Goal: Information Seeking & Learning: Learn about a topic

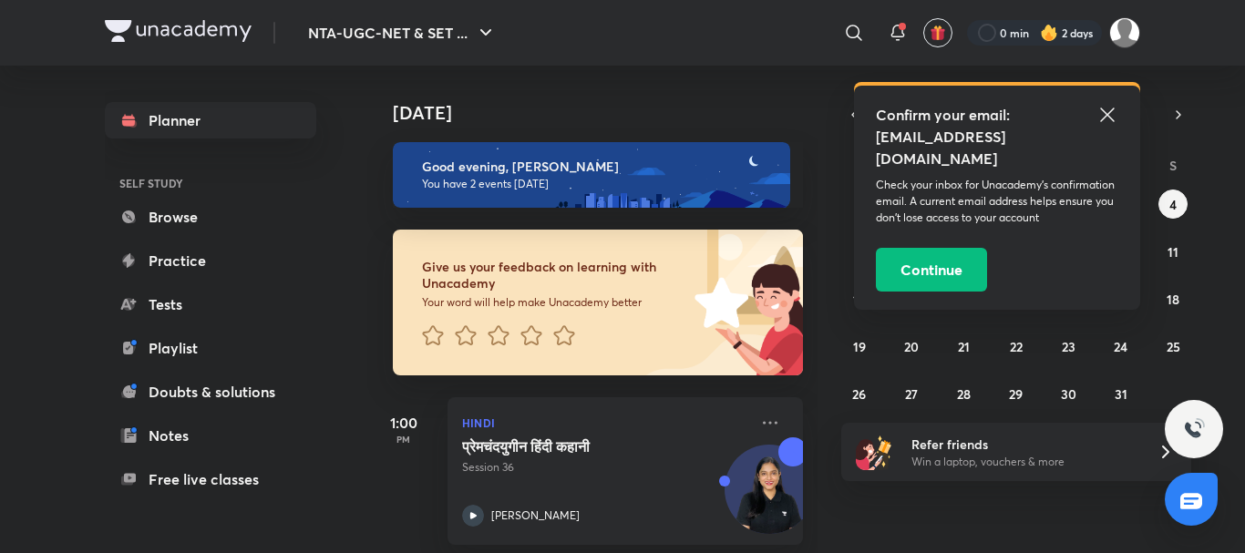
click at [1141, 29] on header "NTA-UGC-NET & SET ... ​ Confirm your email: [EMAIL_ADDRESS][DOMAIN_NAME] Check …" at bounding box center [622, 33] width 1245 height 66
click at [1122, 37] on img at bounding box center [1125, 32] width 31 height 31
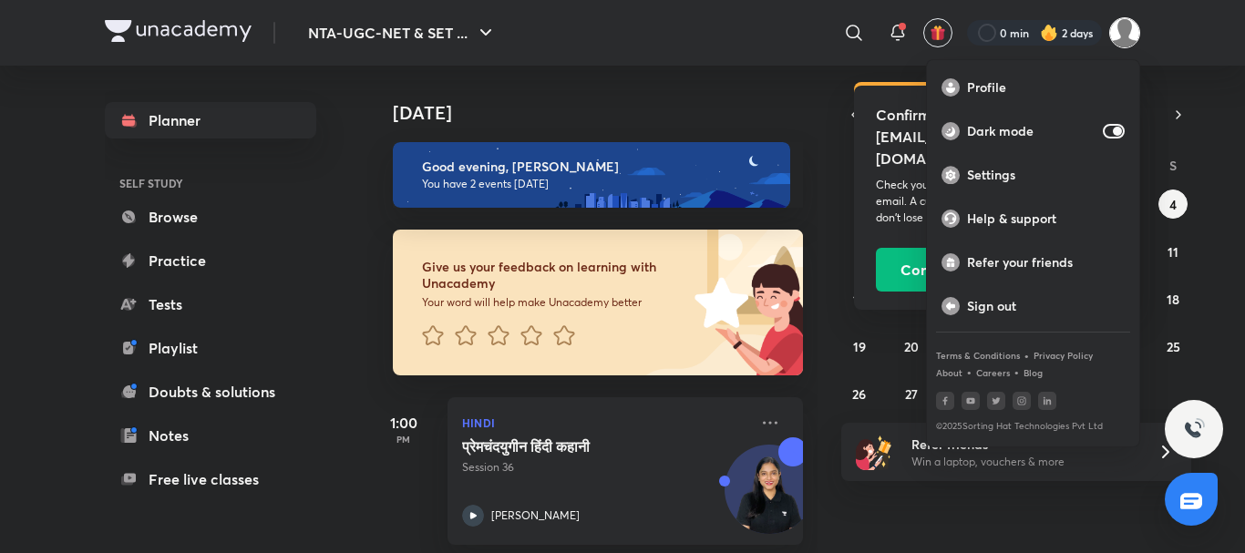
drag, startPoint x: 1138, startPoint y: 22, endPoint x: 910, endPoint y: 140, distance: 256.9
click at [1132, 28] on div at bounding box center [622, 276] width 1245 height 553
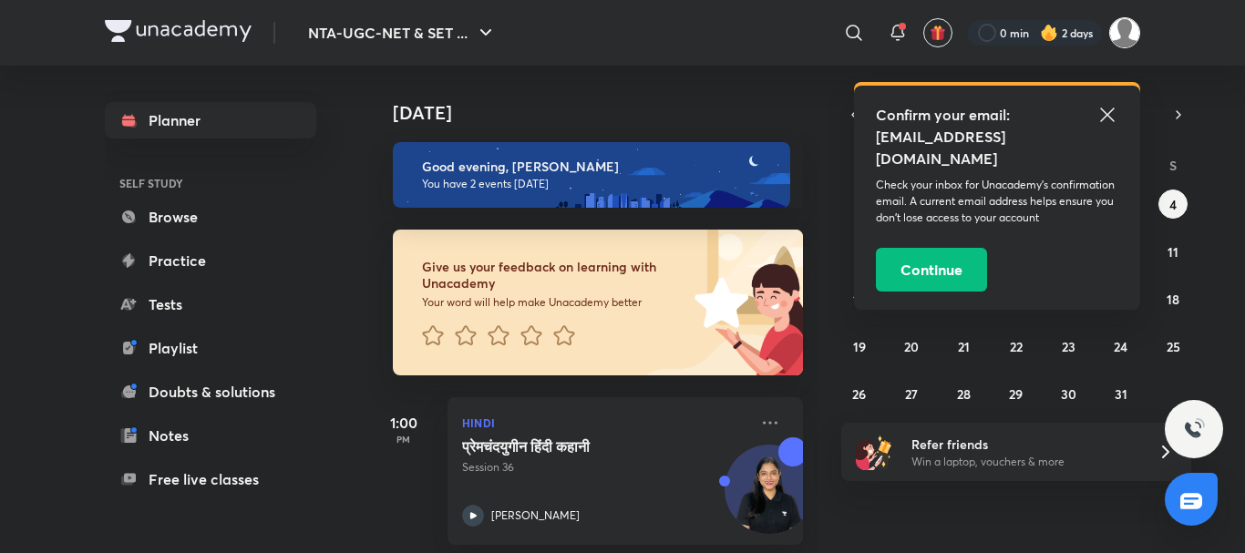
click at [1121, 28] on img at bounding box center [1125, 32] width 31 height 31
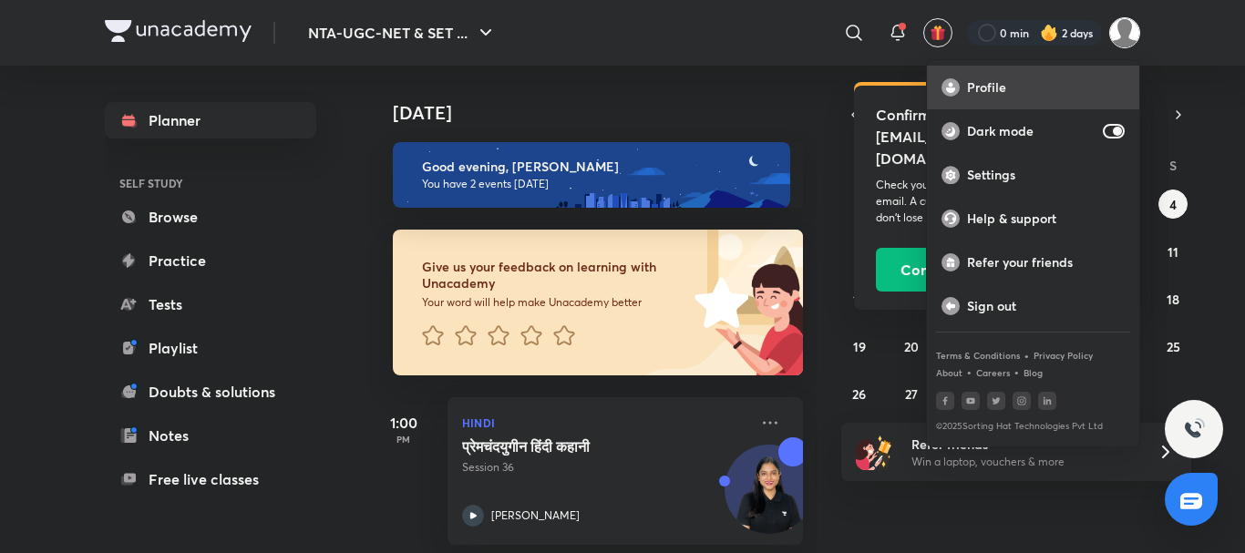
click at [1011, 79] on p "Profile" at bounding box center [1046, 87] width 158 height 16
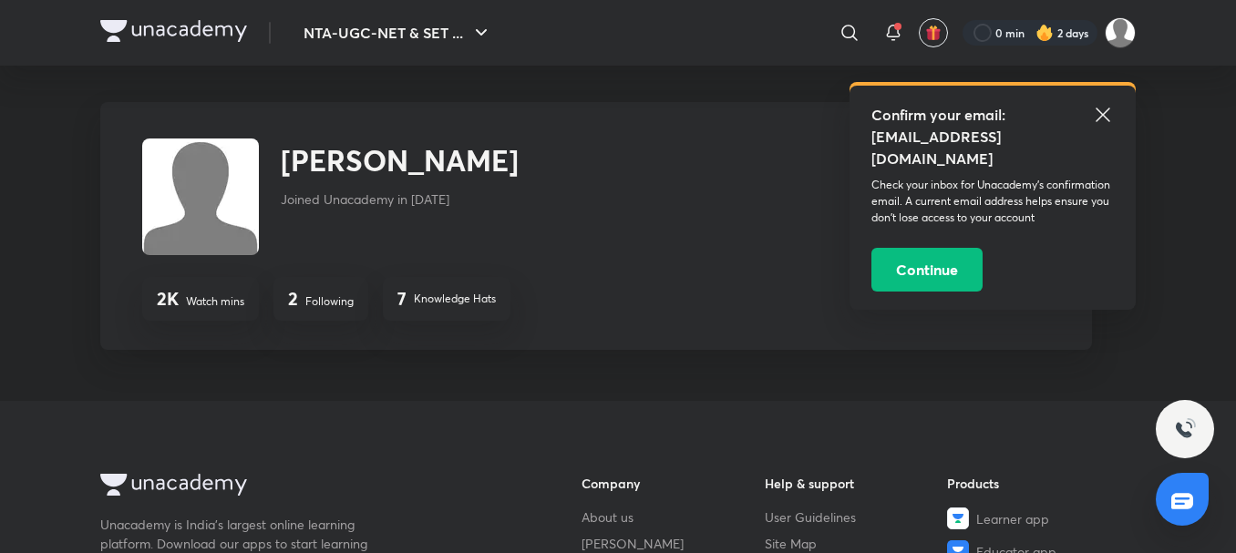
click at [1097, 117] on icon at bounding box center [1103, 115] width 22 height 22
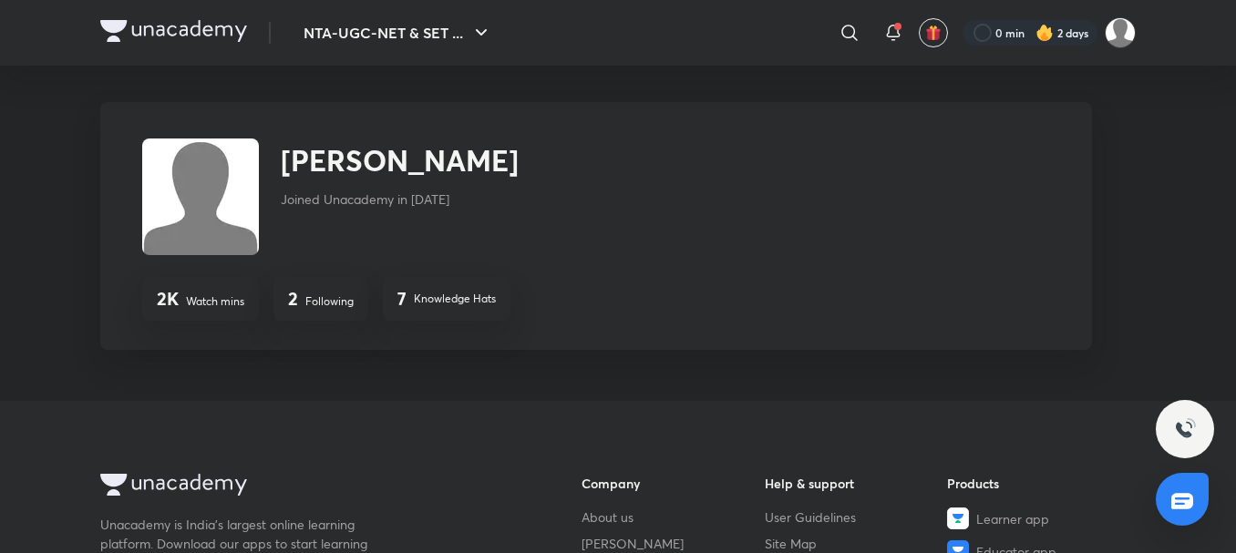
click at [293, 308] on h4 "2" at bounding box center [293, 299] width 10 height 22
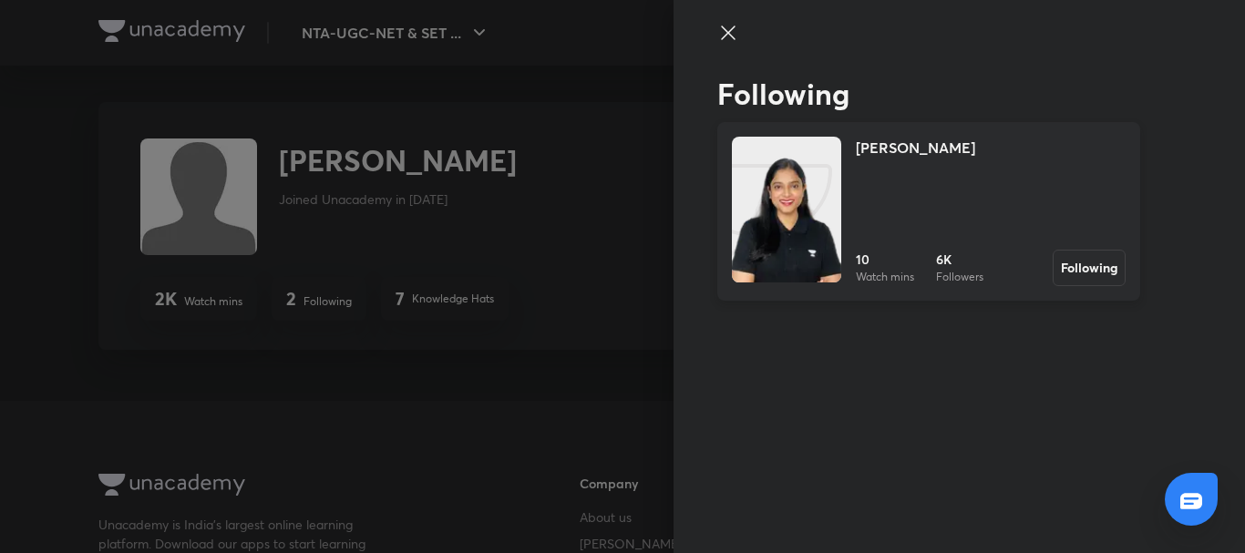
click at [792, 199] on img at bounding box center [786, 228] width 109 height 146
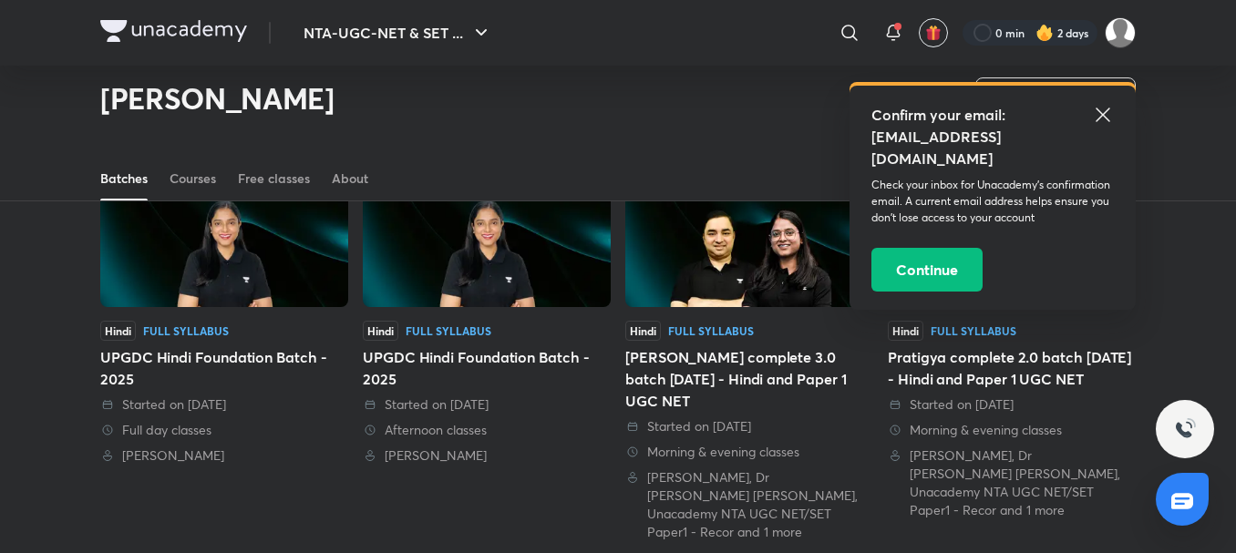
scroll to position [171, 0]
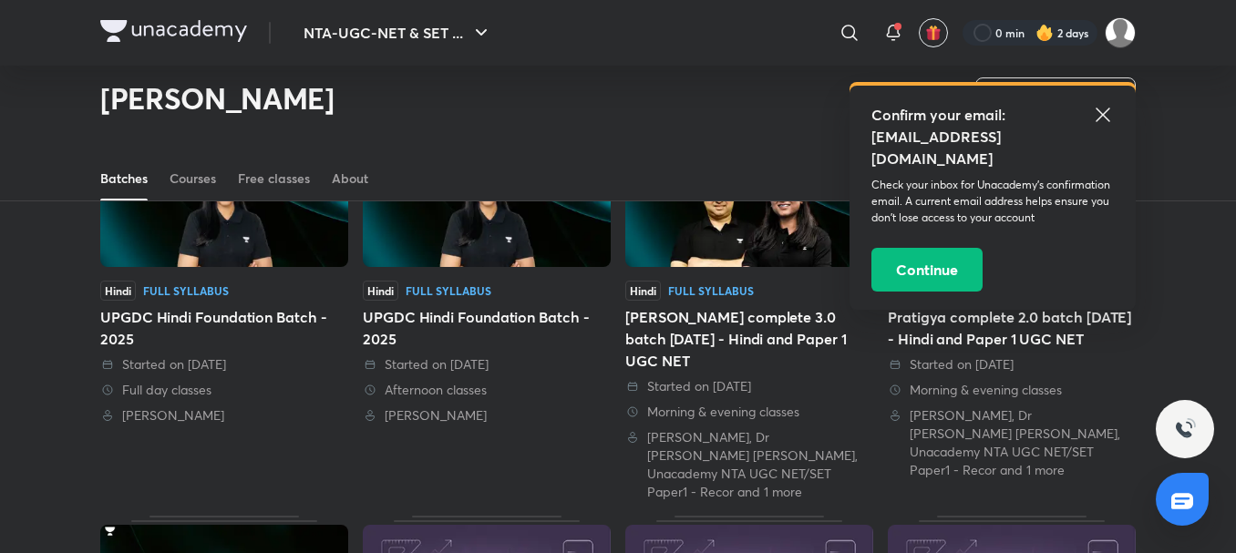
click at [456, 349] on div "UPGDC Hindi Foundation Batch - 2025" at bounding box center [487, 328] width 248 height 44
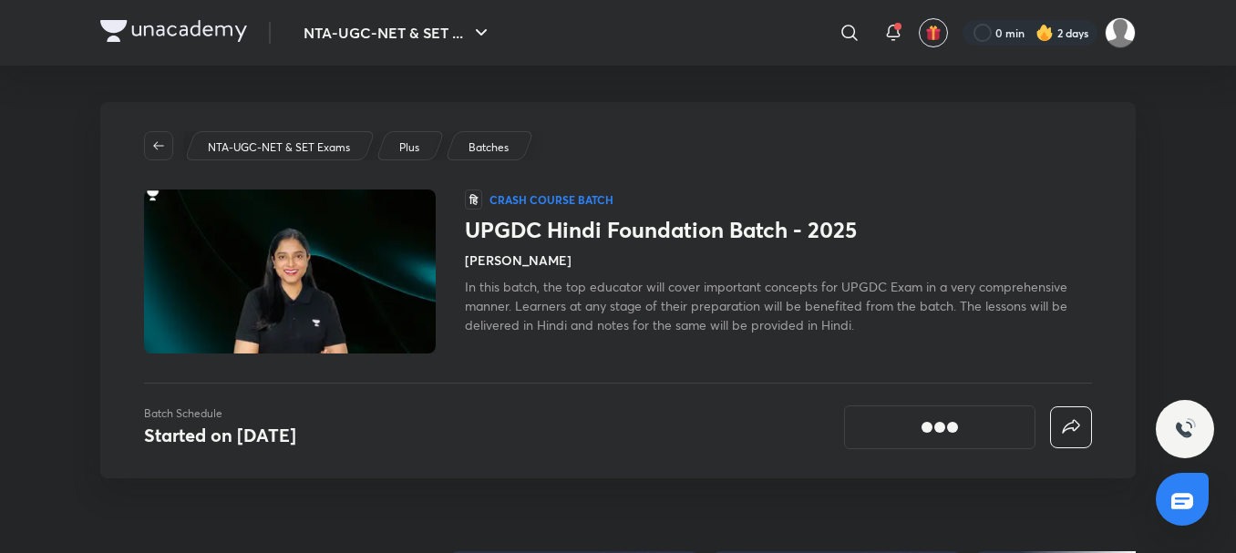
click at [425, 315] on img at bounding box center [289, 272] width 297 height 168
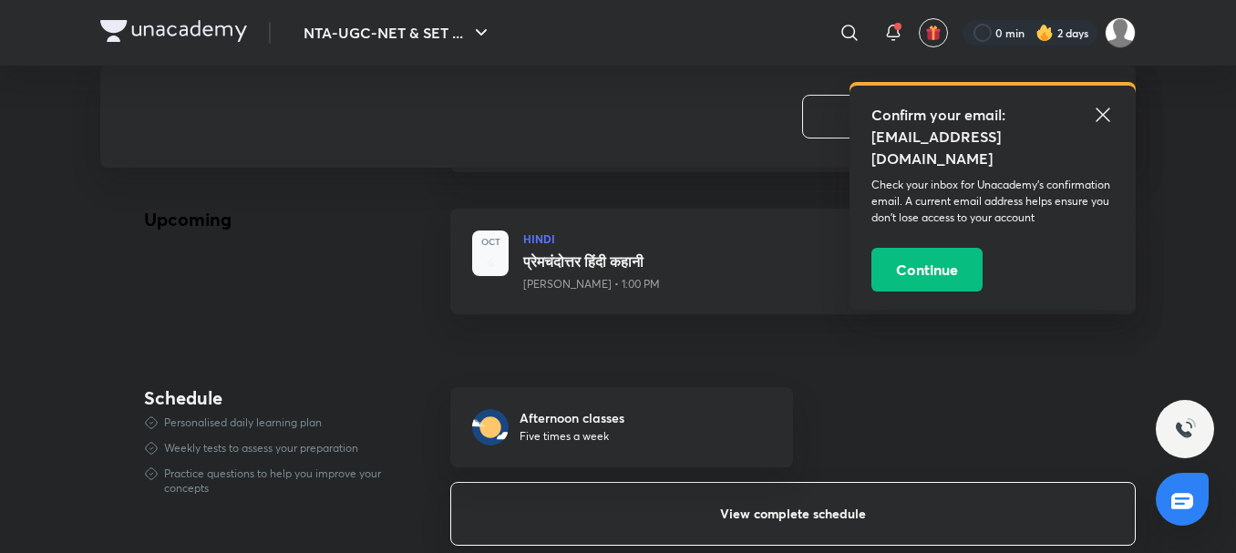
scroll to position [1094, 0]
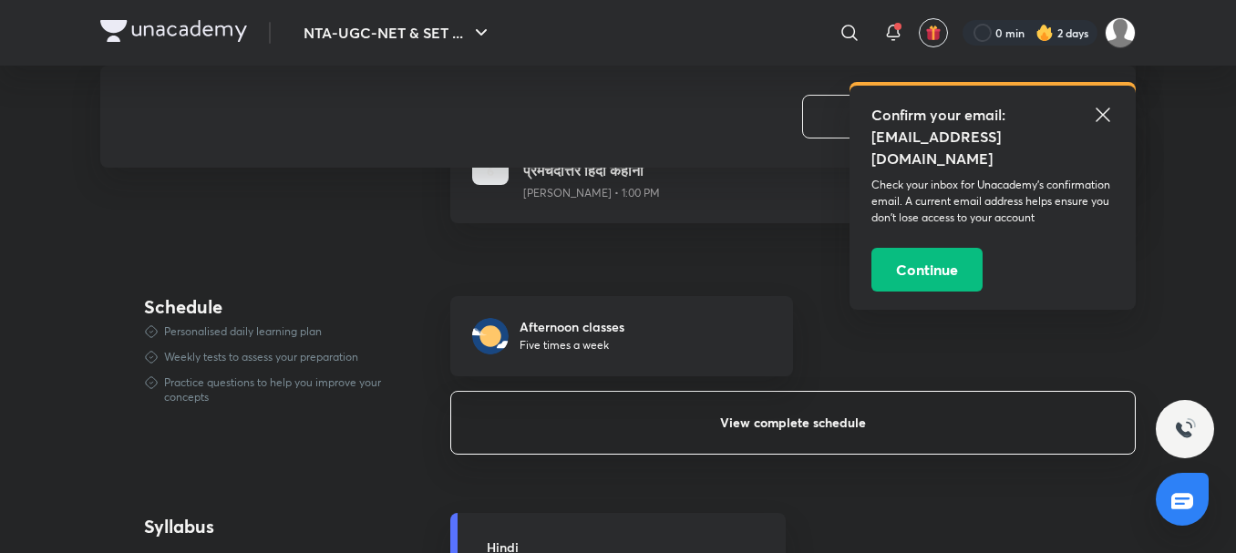
click at [768, 447] on button "View complete schedule" at bounding box center [793, 423] width 686 height 64
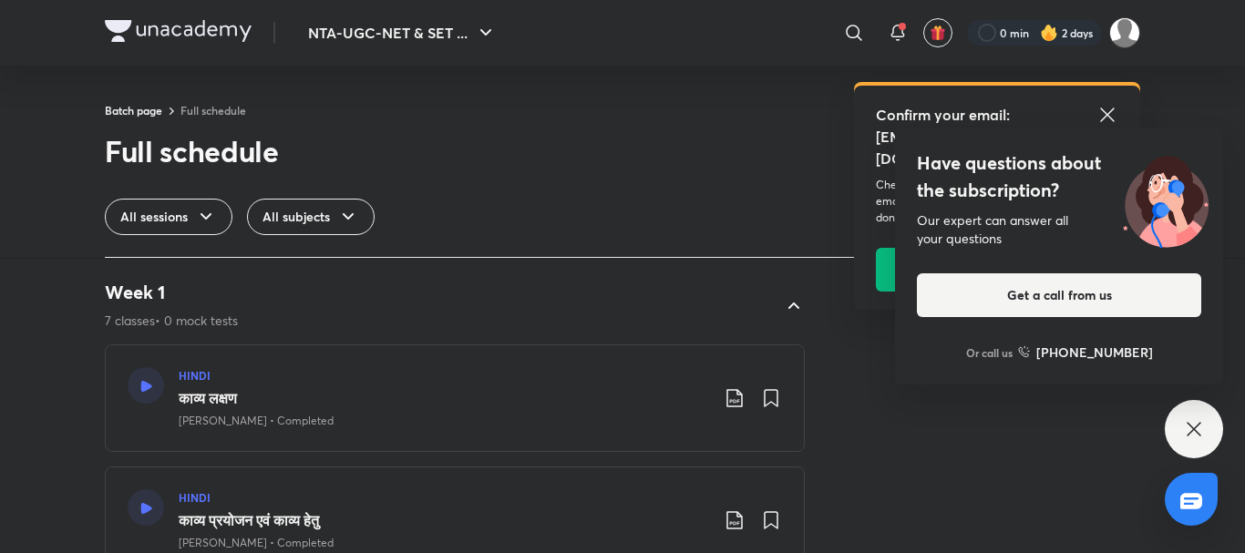
click at [1105, 111] on icon at bounding box center [1107, 115] width 14 height 14
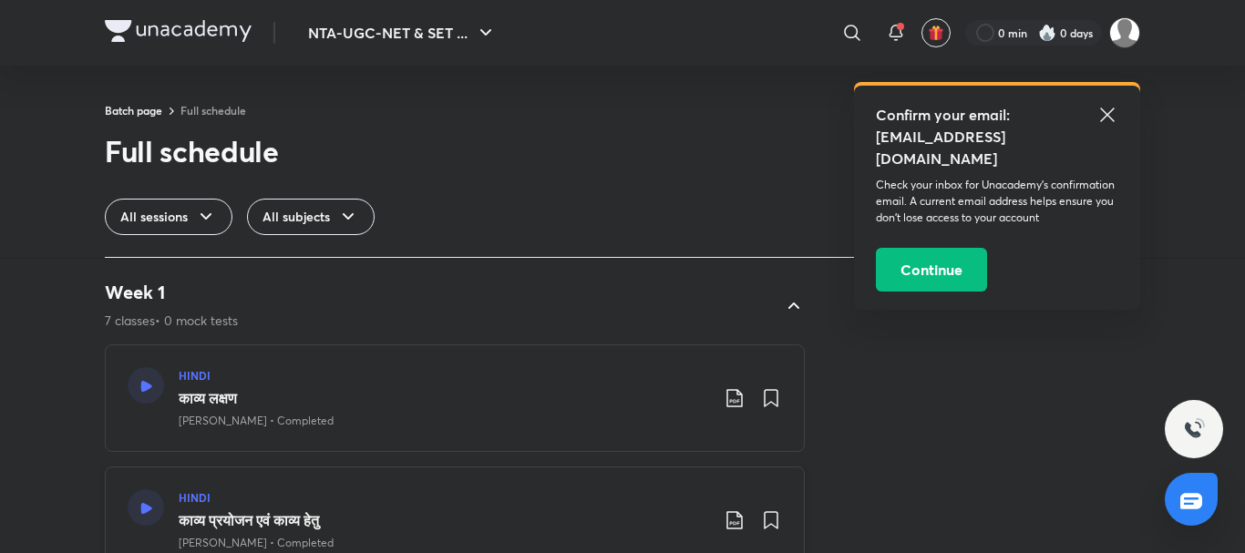
drag, startPoint x: 295, startPoint y: 464, endPoint x: 295, endPoint y: 479, distance: 14.6
click at [274, 514] on h3 "काव्य प्रयोजन एवं काव्य हेतु" at bounding box center [444, 521] width 531 height 22
